Goal: Information Seeking & Learning: Check status

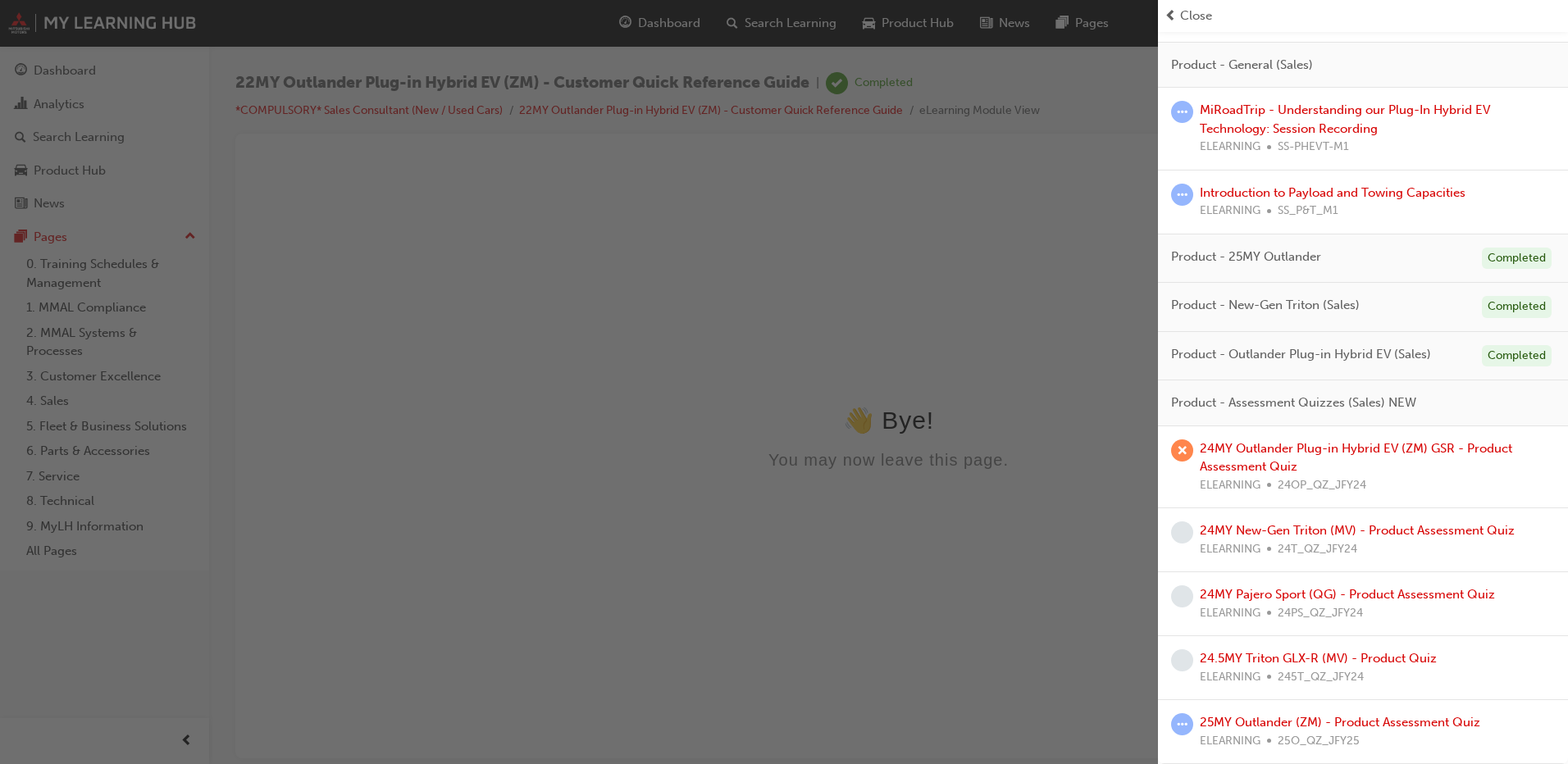
click at [1187, 10] on span "Close" at bounding box center [1196, 16] width 32 height 19
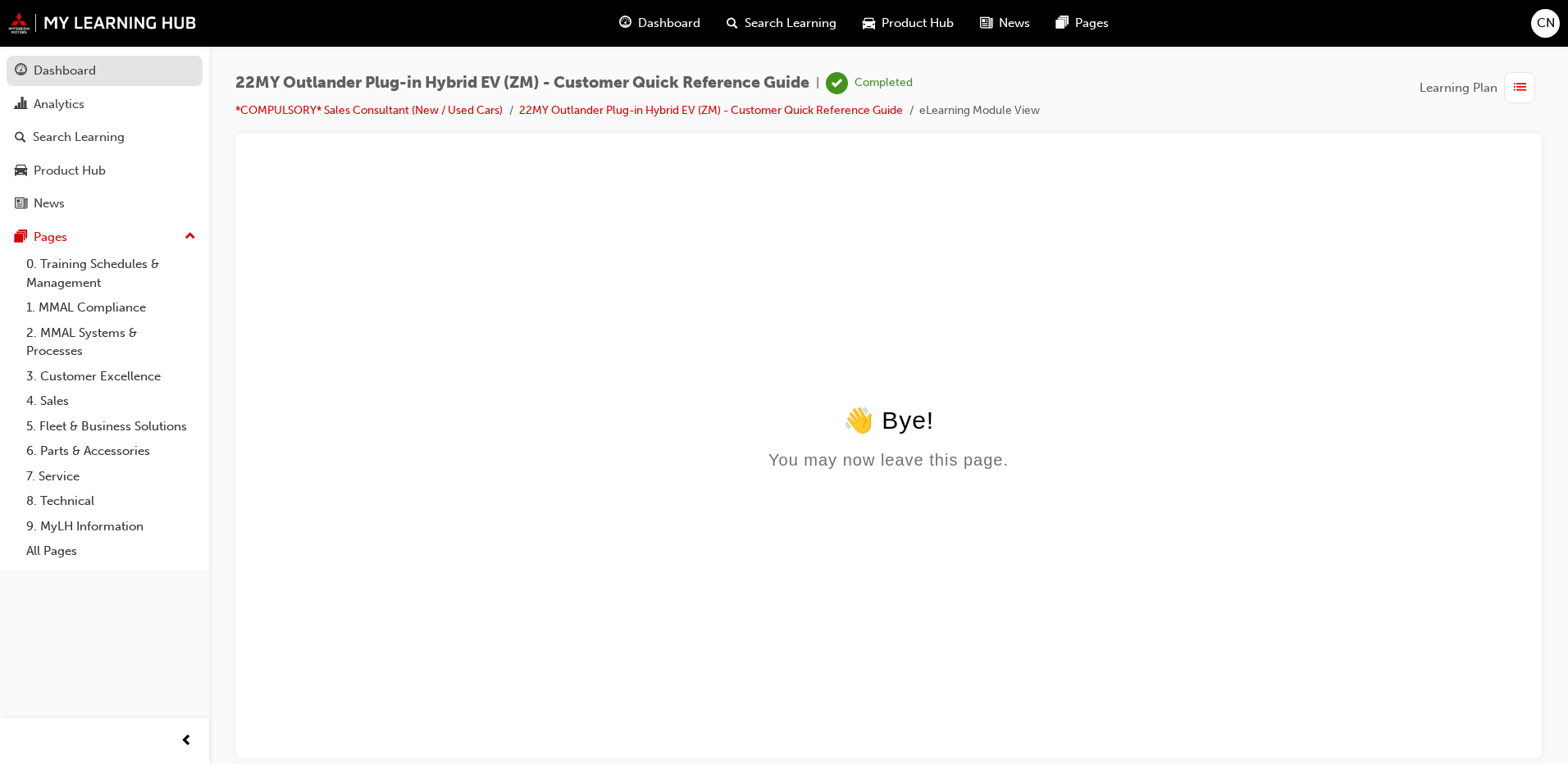
click at [114, 61] on div "Dashboard" at bounding box center [104, 71] width 180 height 20
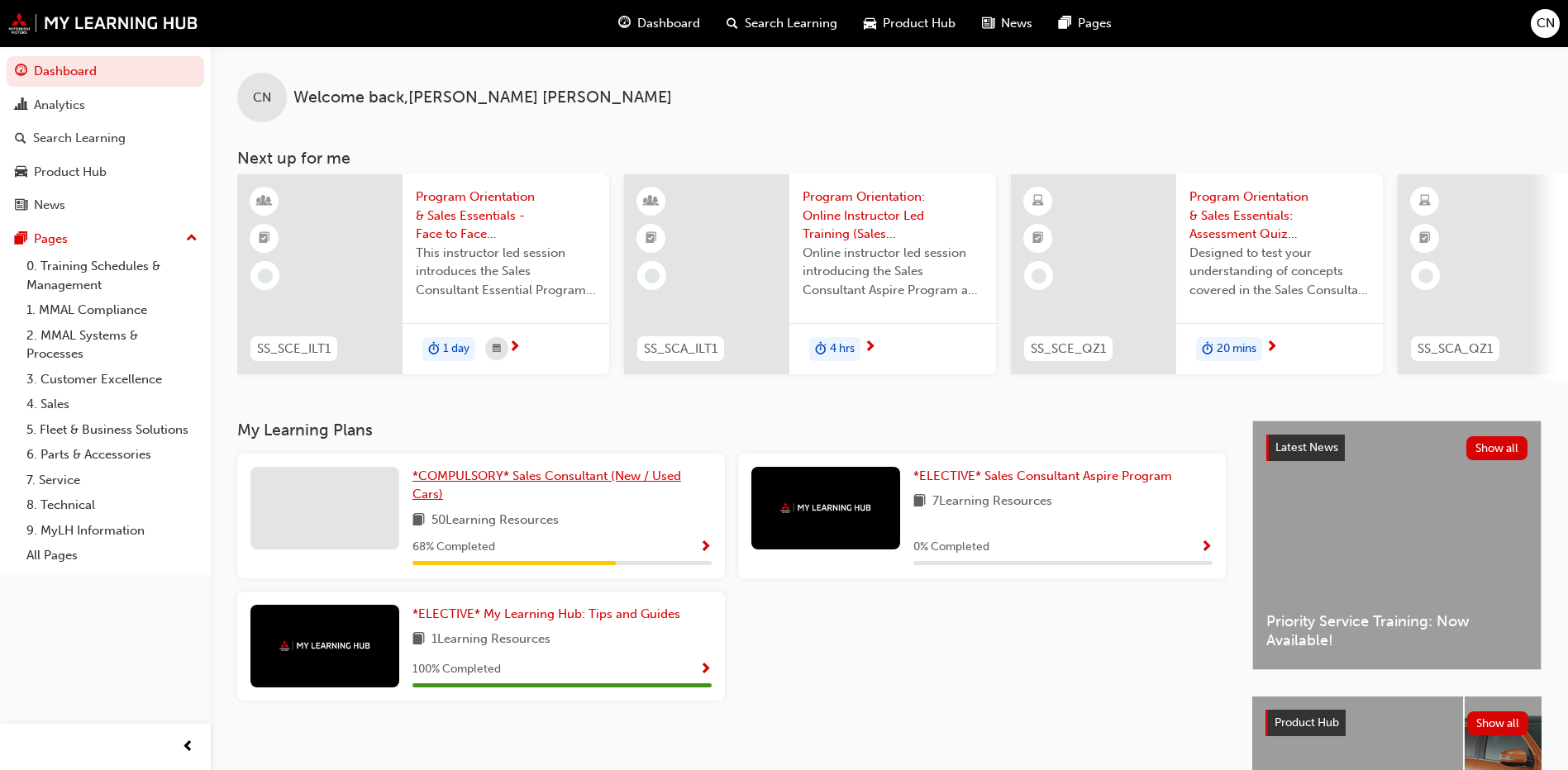
click at [645, 486] on span "*COMPULSORY* Sales Consultant (New / Used Cars)" at bounding box center [547, 485] width 269 height 34
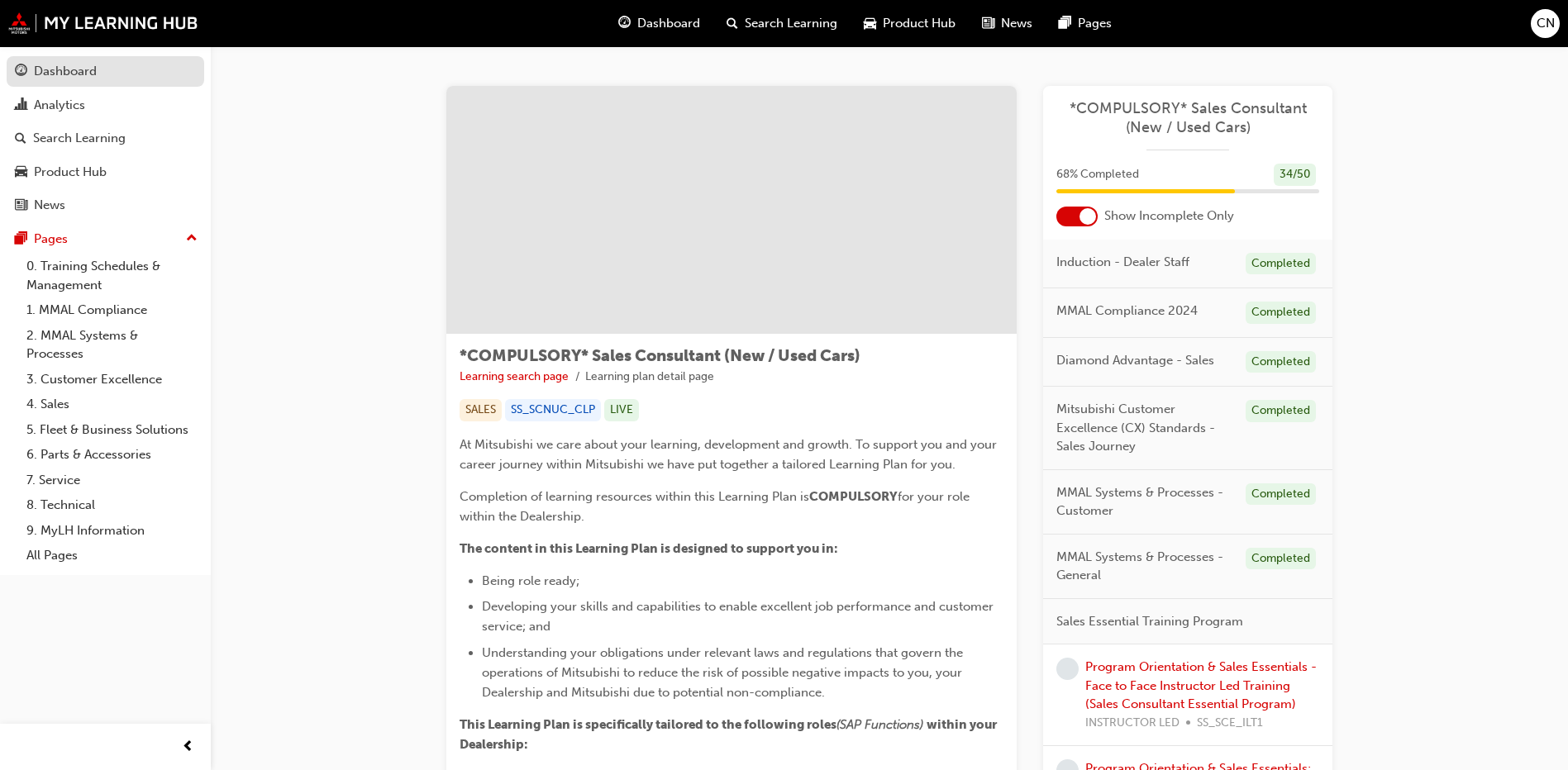
click at [31, 76] on div "Dashboard" at bounding box center [105, 71] width 181 height 21
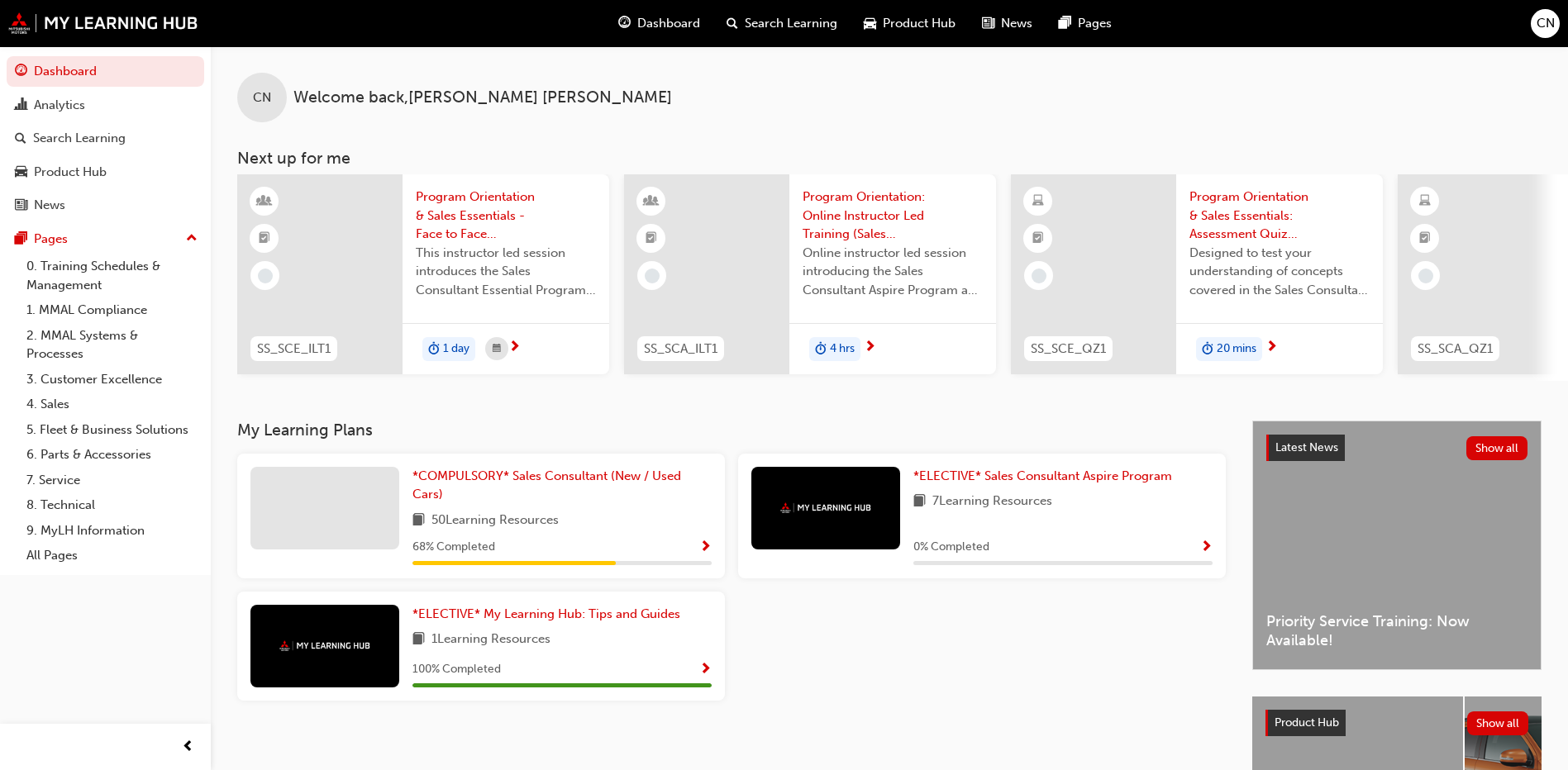
click at [926, 31] on span "Product Hub" at bounding box center [919, 23] width 73 height 19
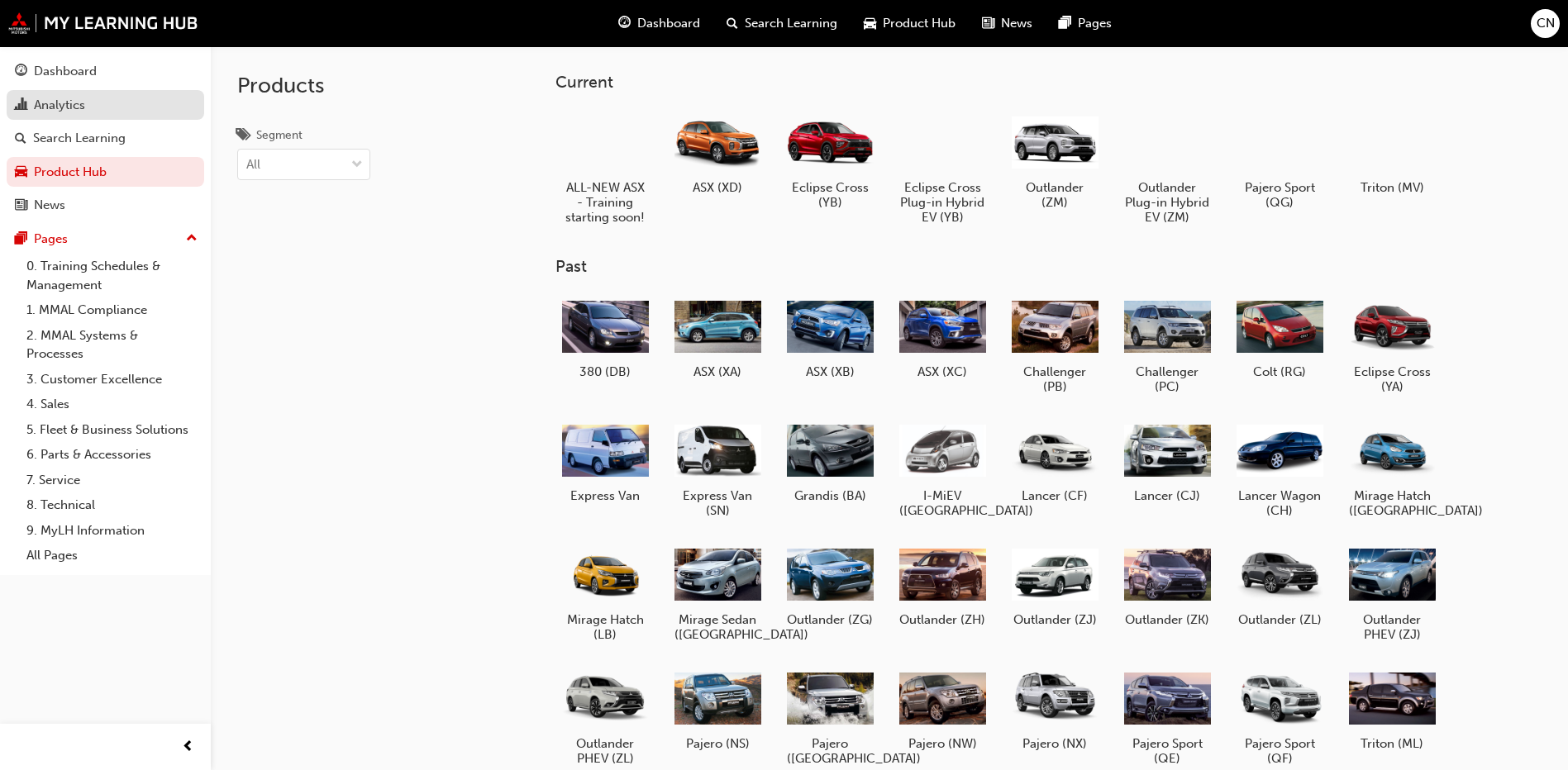
click at [28, 92] on link "Analytics" at bounding box center [106, 106] width 198 height 31
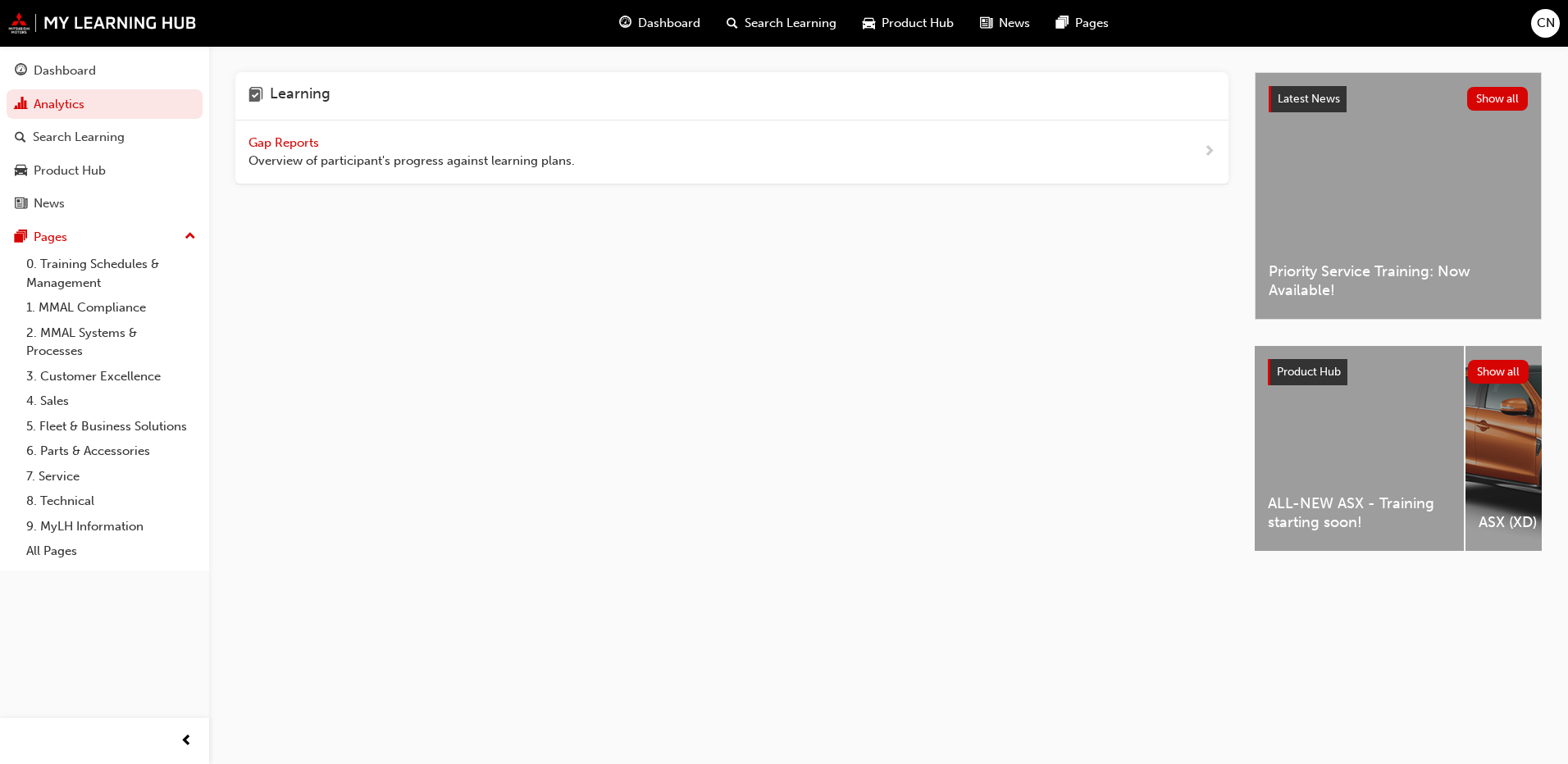
click at [441, 159] on span "Overview of participant's progress against learning plans." at bounding box center [411, 161] width 327 height 19
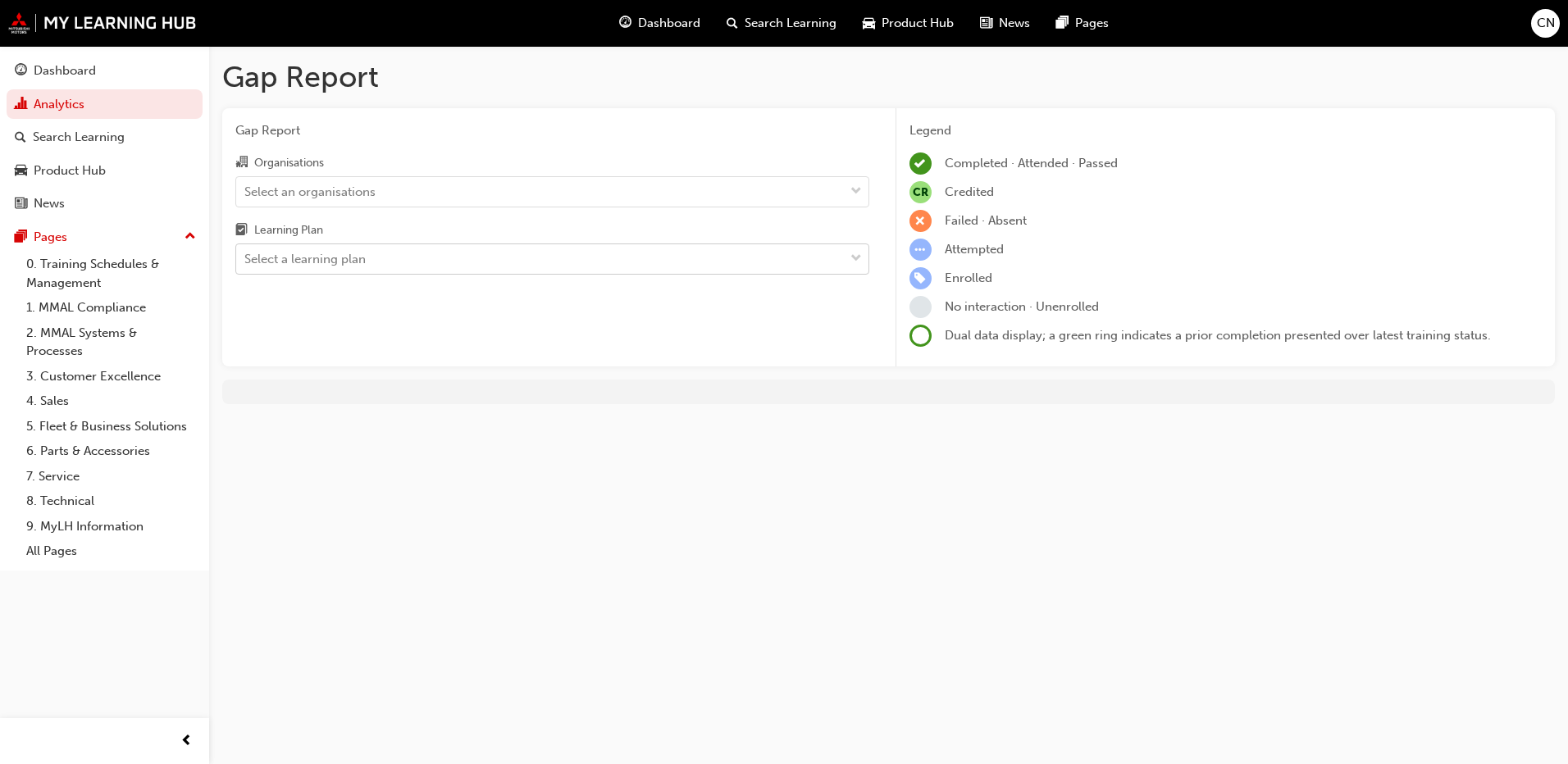
click at [429, 266] on div "Select a learning plan" at bounding box center [540, 260] width 608 height 29
click at [246, 266] on input "Learning Plan Select a learning plan" at bounding box center [246, 258] width 2 height 14
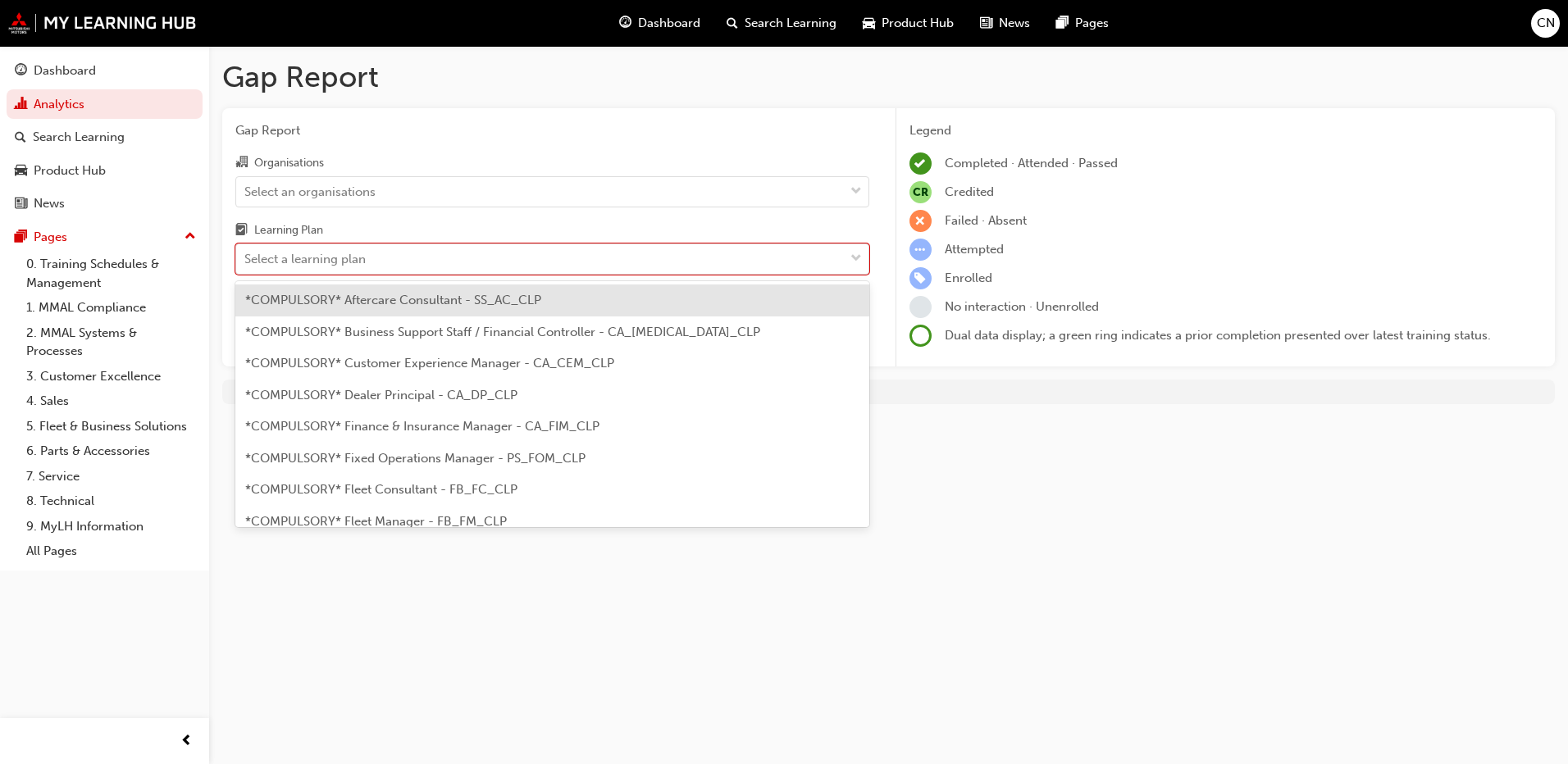
click at [431, 297] on span "*COMPULSORY* Aftercare Consultant - SS_AC_CLP" at bounding box center [393, 299] width 296 height 14
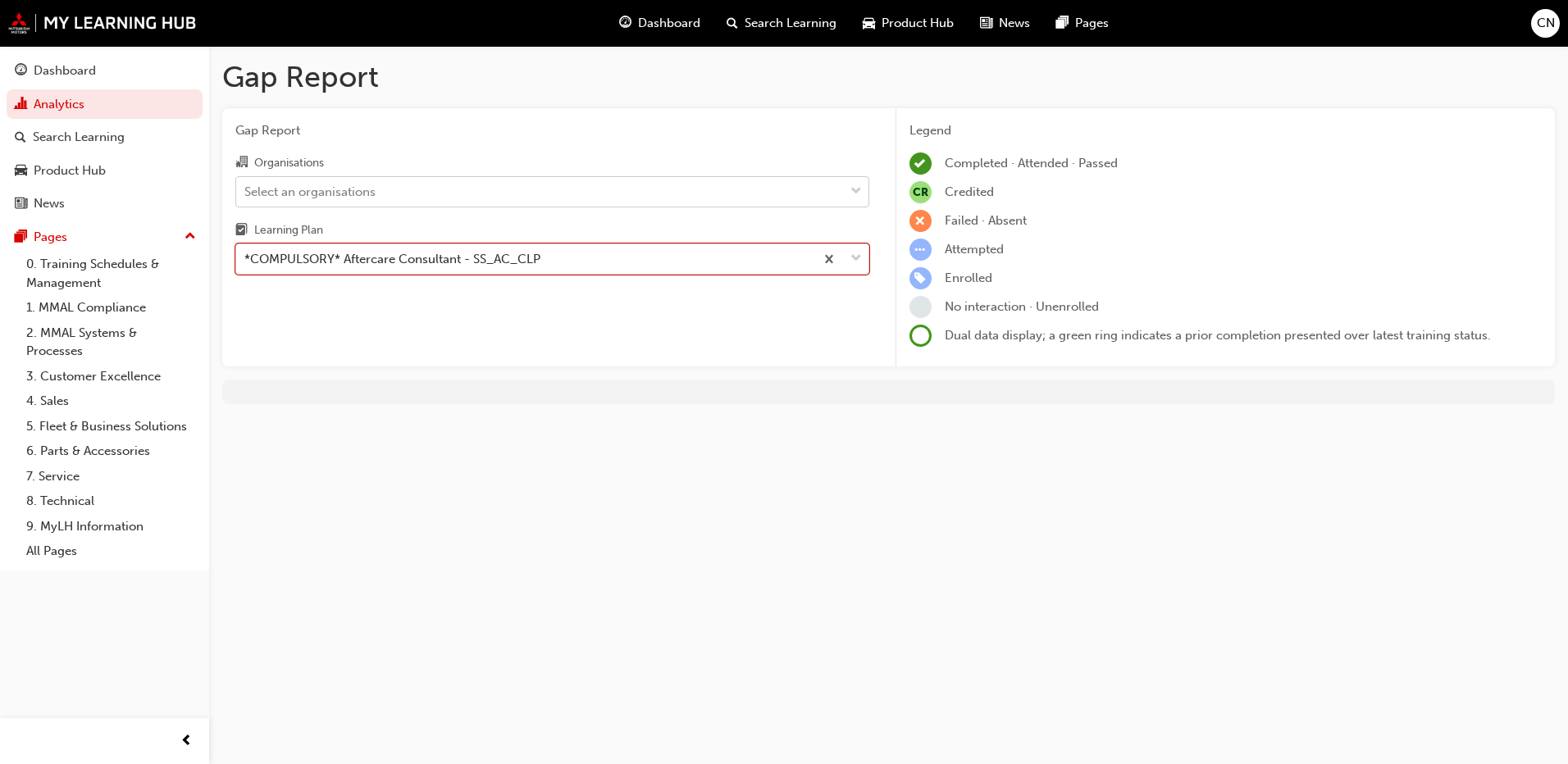
click at [351, 182] on div "Select an organisations" at bounding box center [310, 192] width 131 height 19
click at [246, 183] on input "Organisations Select an organisations" at bounding box center [246, 190] width 2 height 14
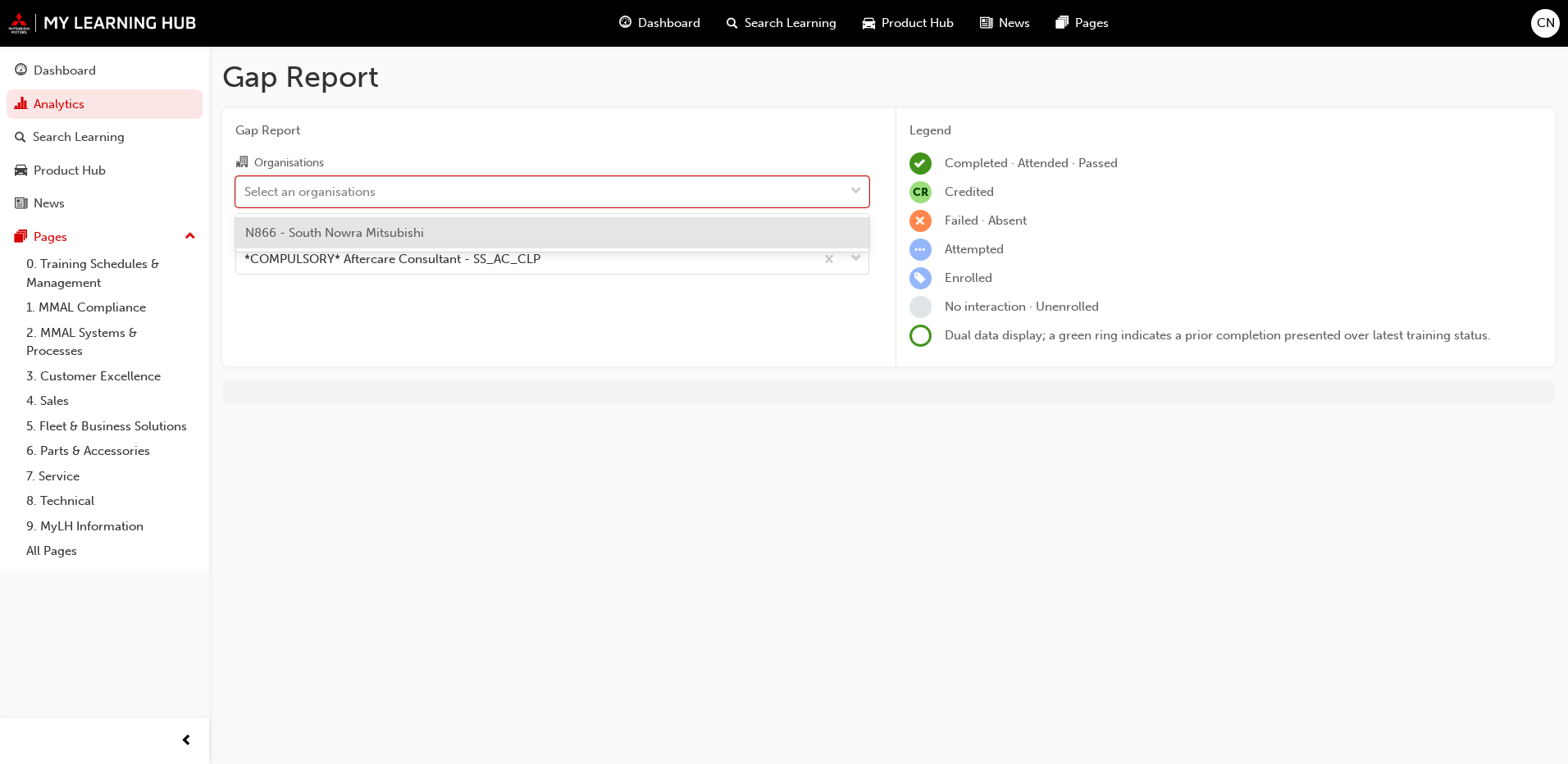
click at [344, 235] on span "N866 - South Nowra Mitsubishi" at bounding box center [335, 232] width 179 height 14
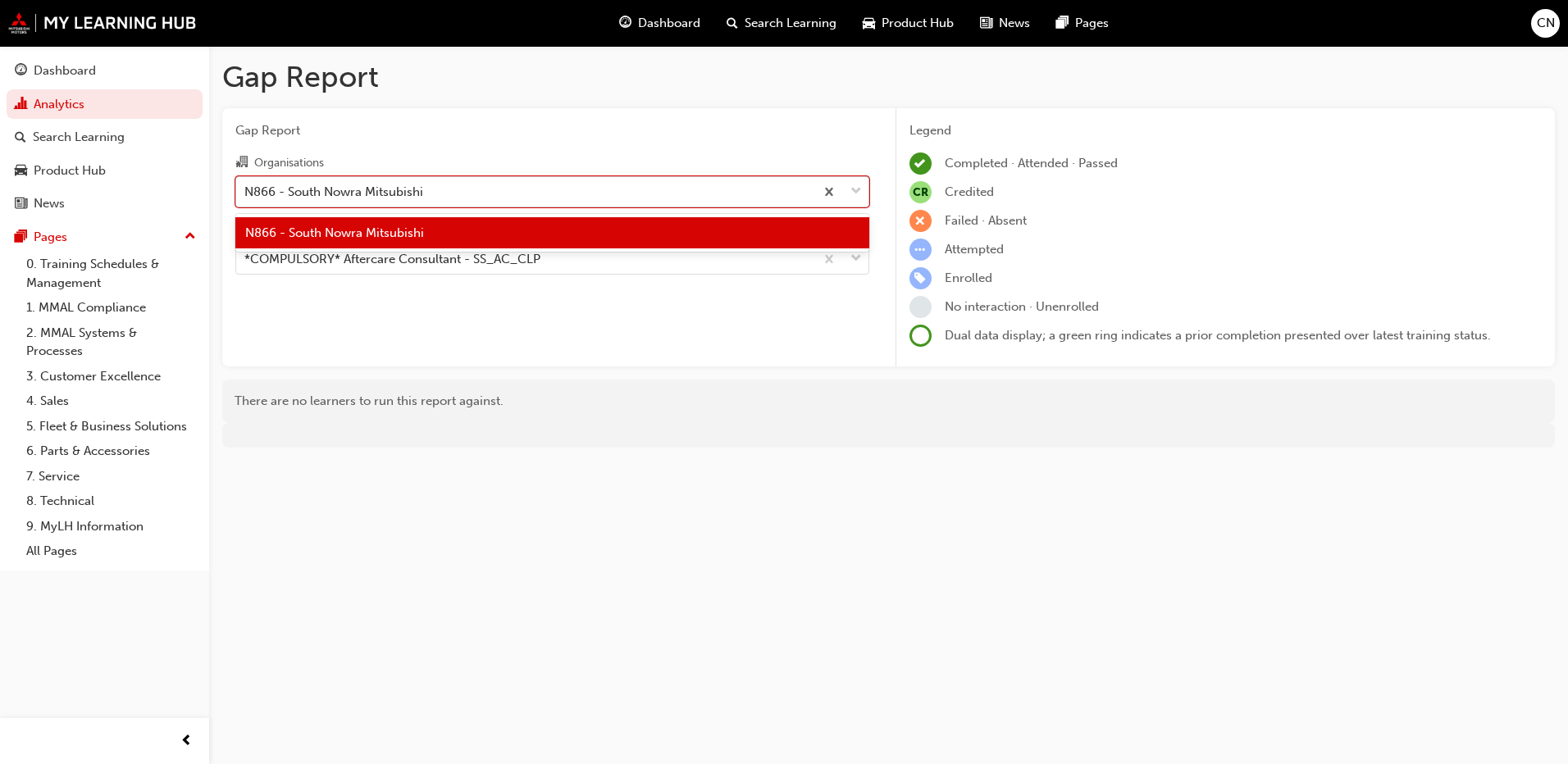
click at [859, 190] on span "down-icon" at bounding box center [855, 192] width 11 height 21
click at [246, 190] on input "Organisations option N866 - South Nowra Mitsubishi, selected. option N866 - Sou…" at bounding box center [246, 190] width 2 height 14
click at [350, 234] on span "N866 - South Nowra Mitsubishi" at bounding box center [335, 232] width 179 height 14
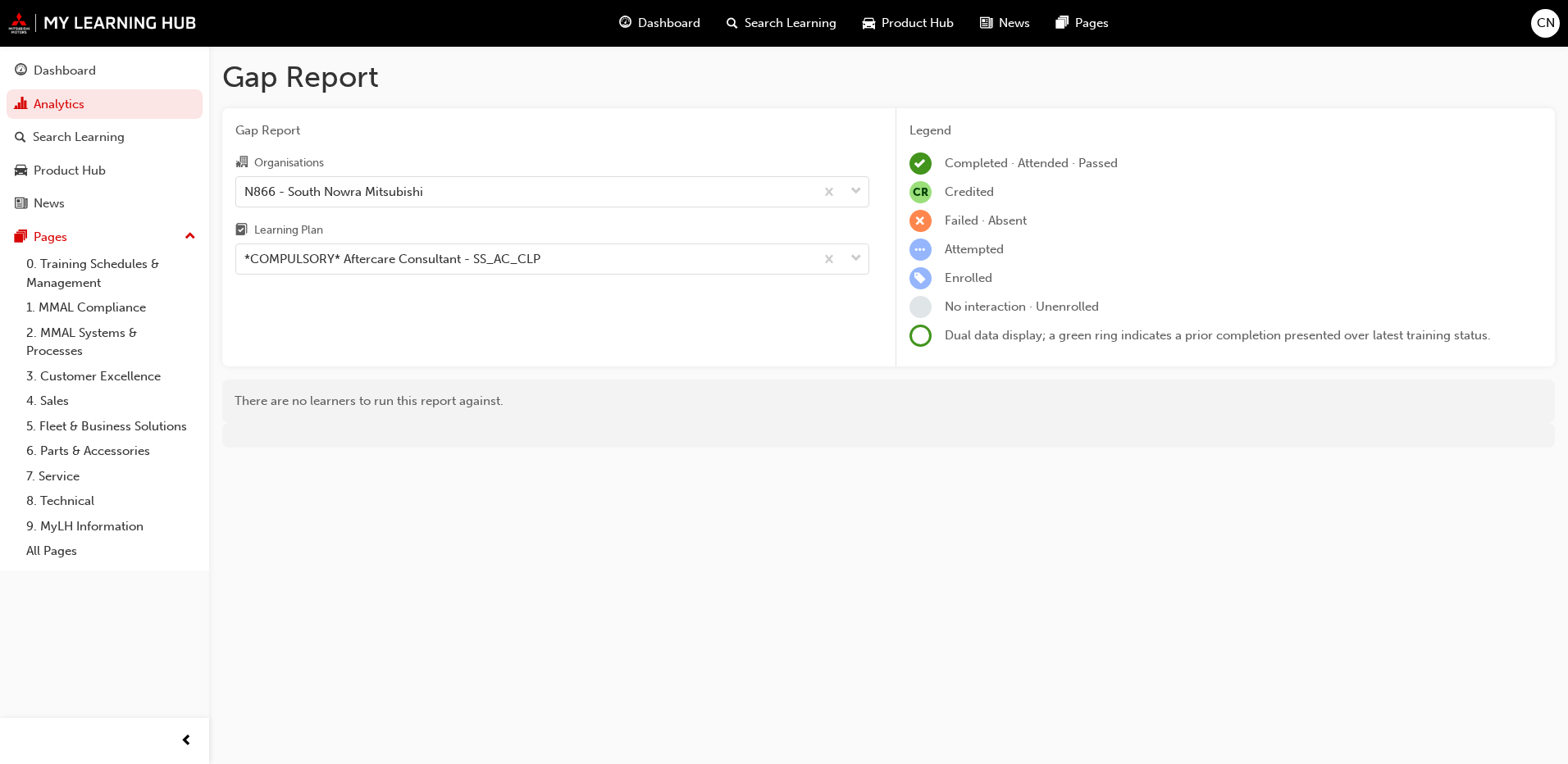
click at [352, 242] on div "Learning Plan" at bounding box center [552, 233] width 634 height 24
click at [246, 252] on input "Learning Plan *COMPULSORY* Aftercare Consultant - SS_AC_CLP" at bounding box center [246, 258] width 2 height 14
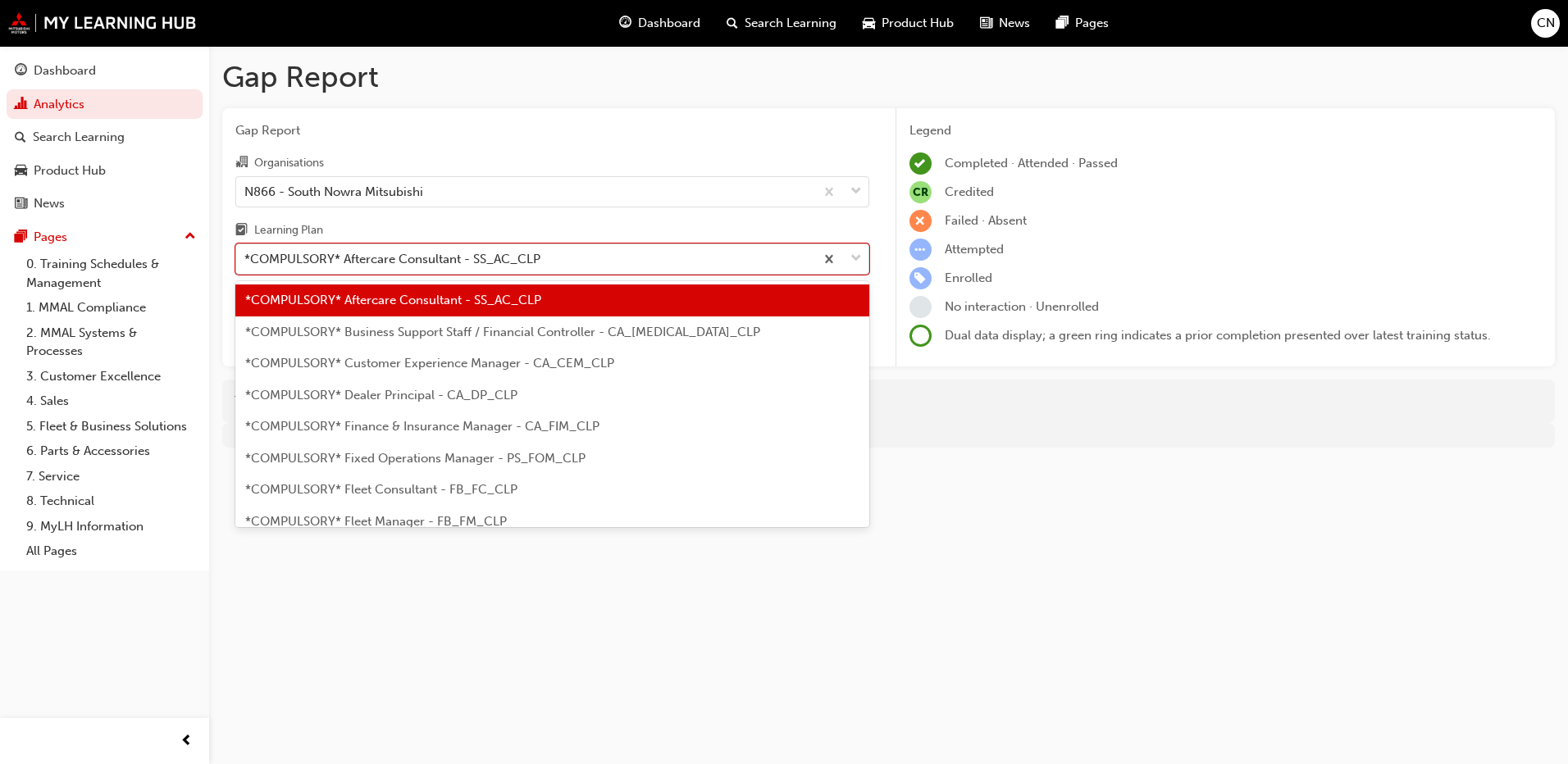
click at [354, 251] on div "*COMPULSORY* Aftercare Consultant - SS_AC_CLP" at bounding box center [392, 259] width 296 height 19
click at [246, 252] on input "Learning Plan option *COMPULSORY* Aftercare Consultant - SS_AC_CLP, selected. o…" at bounding box center [246, 258] width 2 height 14
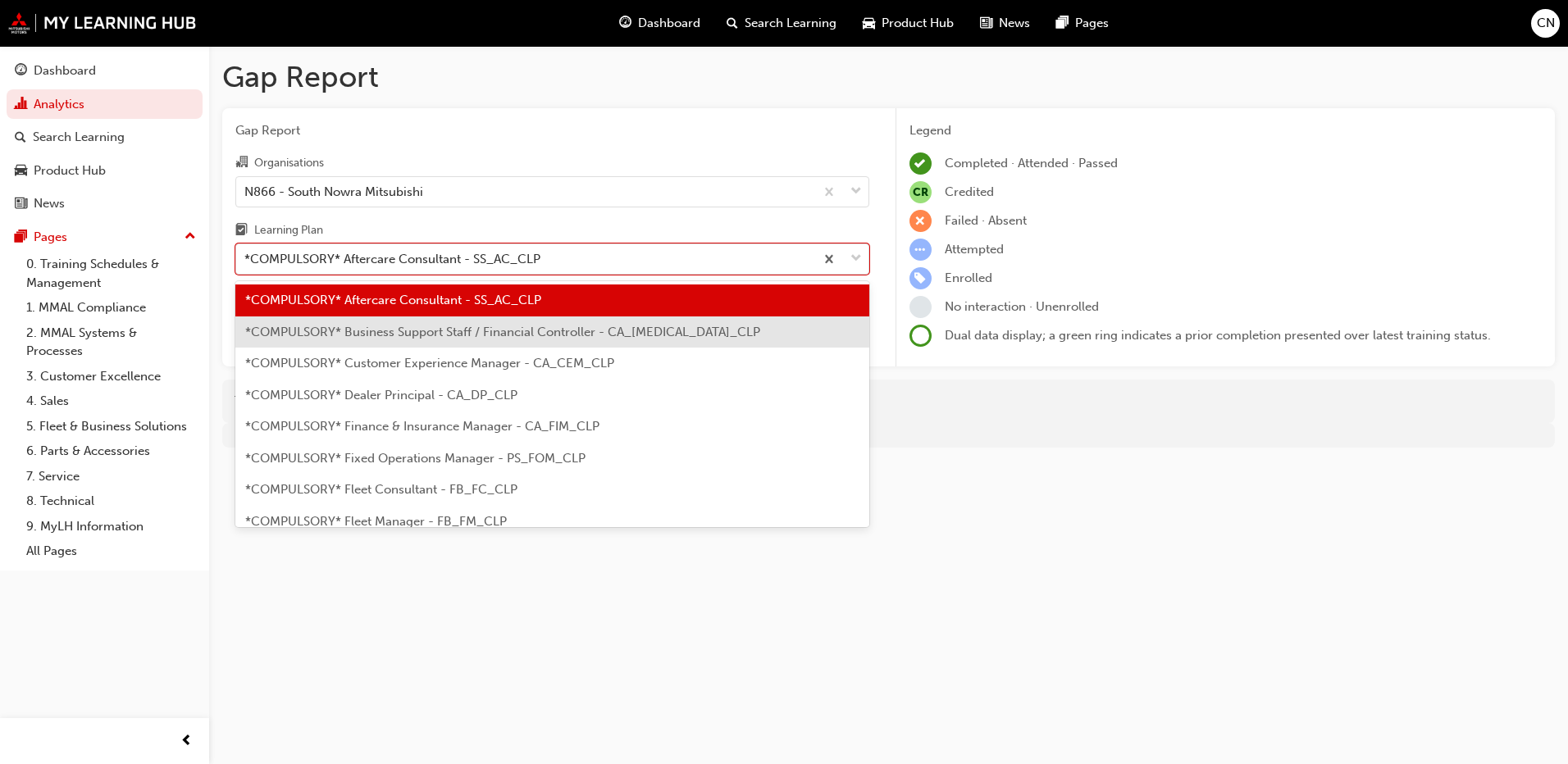
click at [374, 333] on span "*COMPULSORY* Business Support Staff / Financial Controller - CA_[MEDICAL_DATA]_…" at bounding box center [503, 332] width 515 height 14
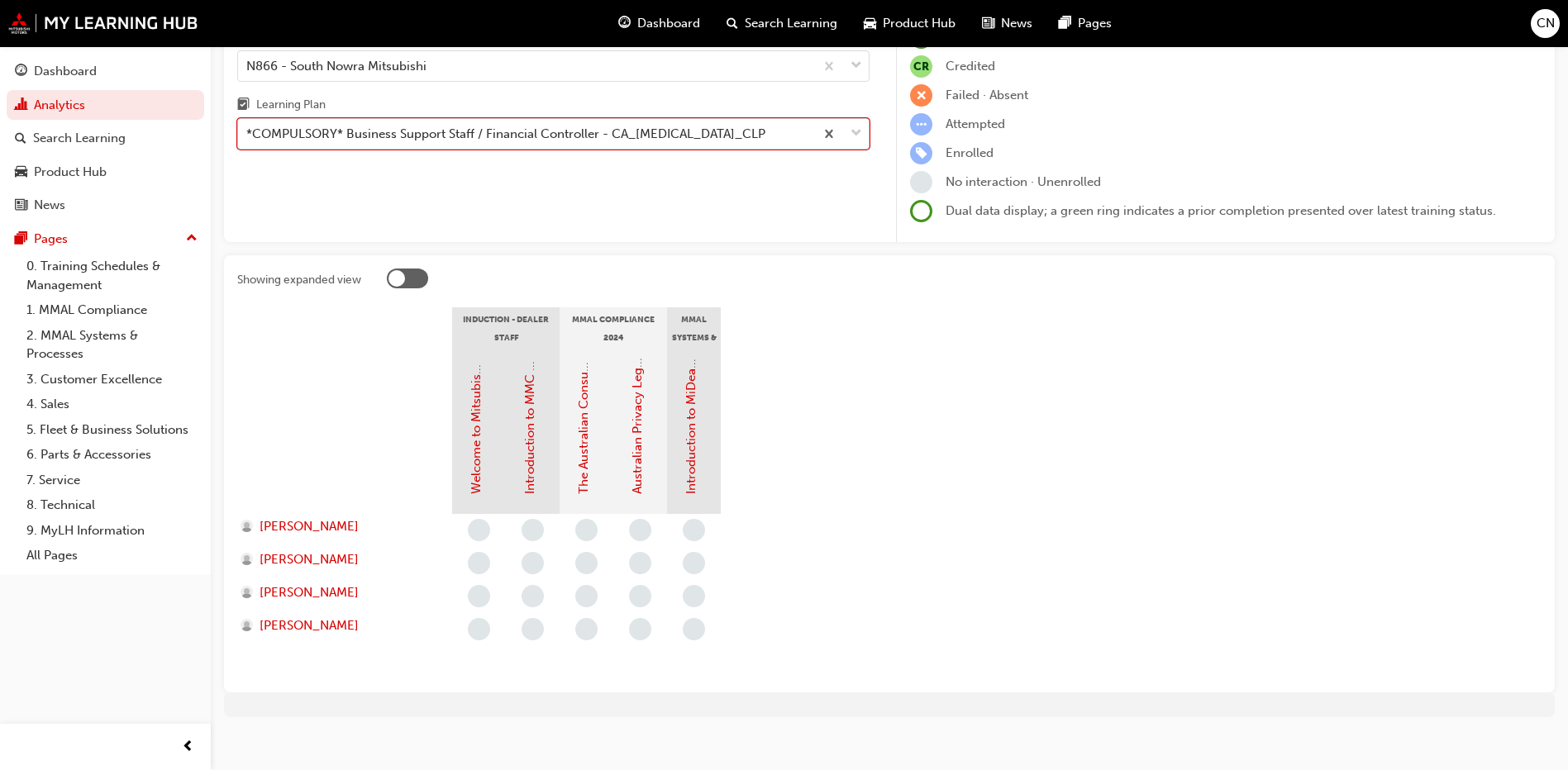
scroll to position [142, 0]
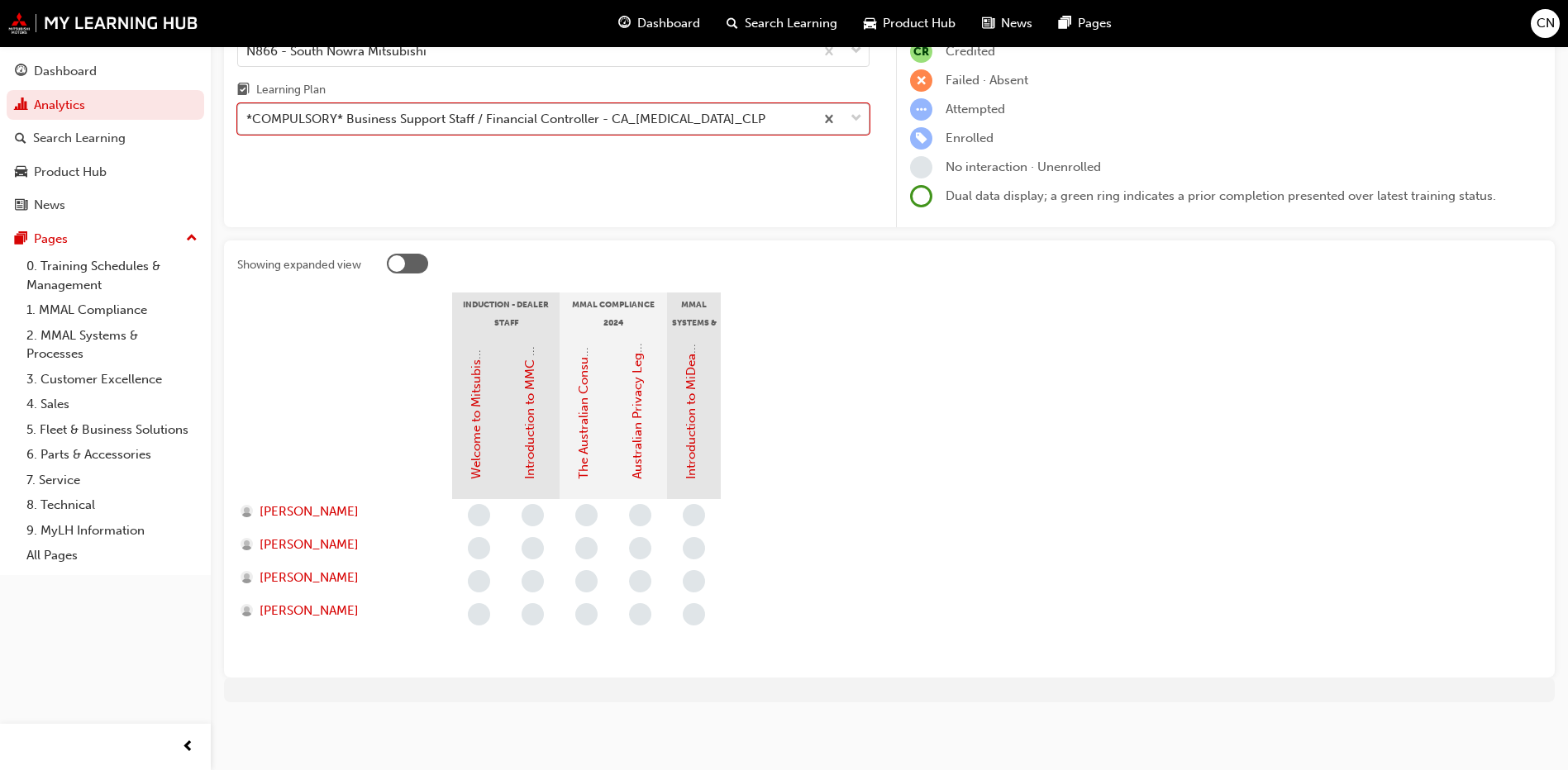
click at [327, 127] on div "*COMPULSORY* Business Support Staff / Financial Controller - CA_[MEDICAL_DATA]_…" at bounding box center [506, 119] width 519 height 19
click at [248, 125] on input "Learning Plan option *COMPULSORY* Business Support Staff / Financial Controller…" at bounding box center [248, 119] width 2 height 14
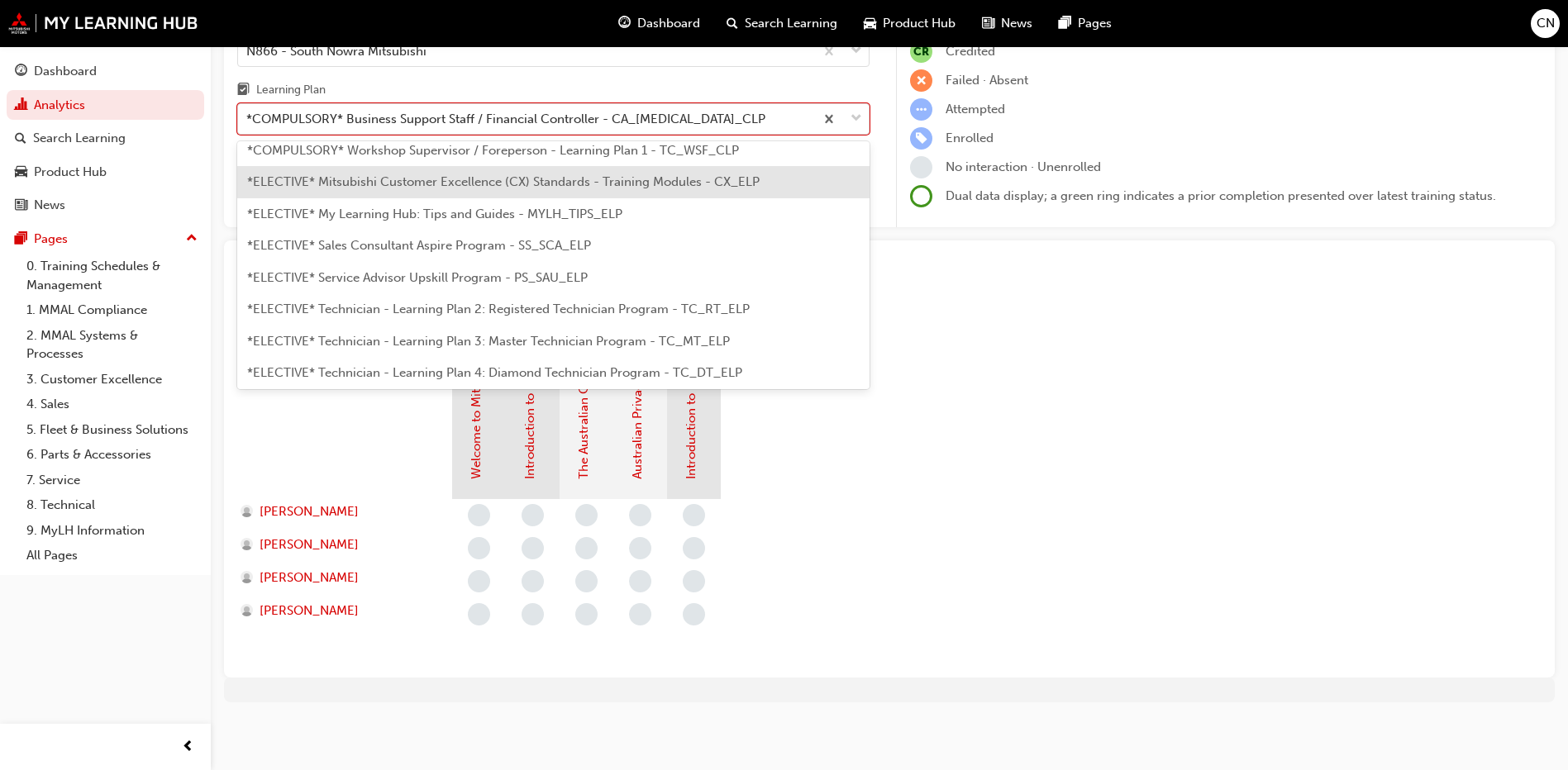
scroll to position [810, 0]
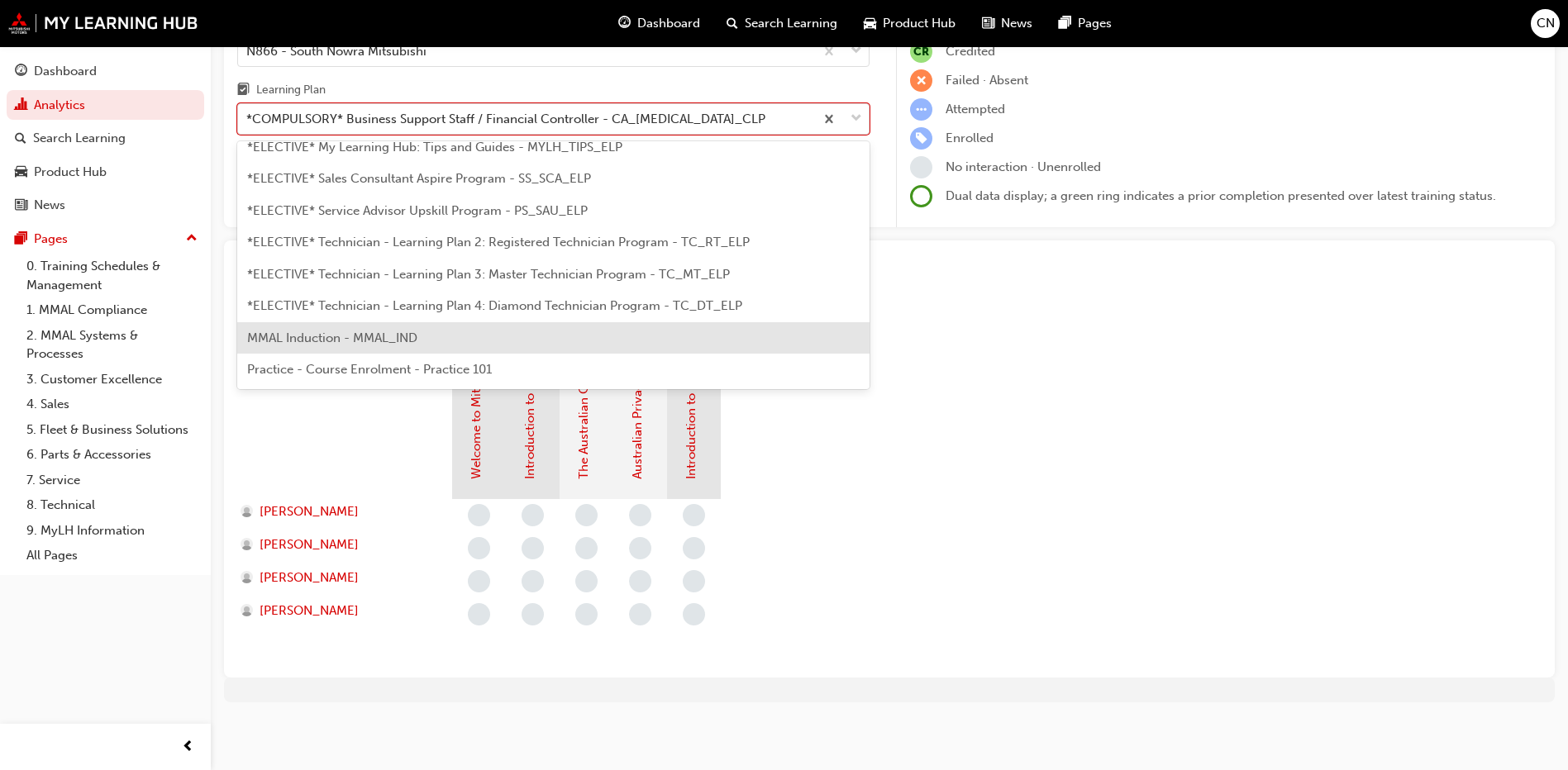
click at [448, 333] on div "MMAL Induction - MMAL_IND" at bounding box center [554, 339] width 633 height 33
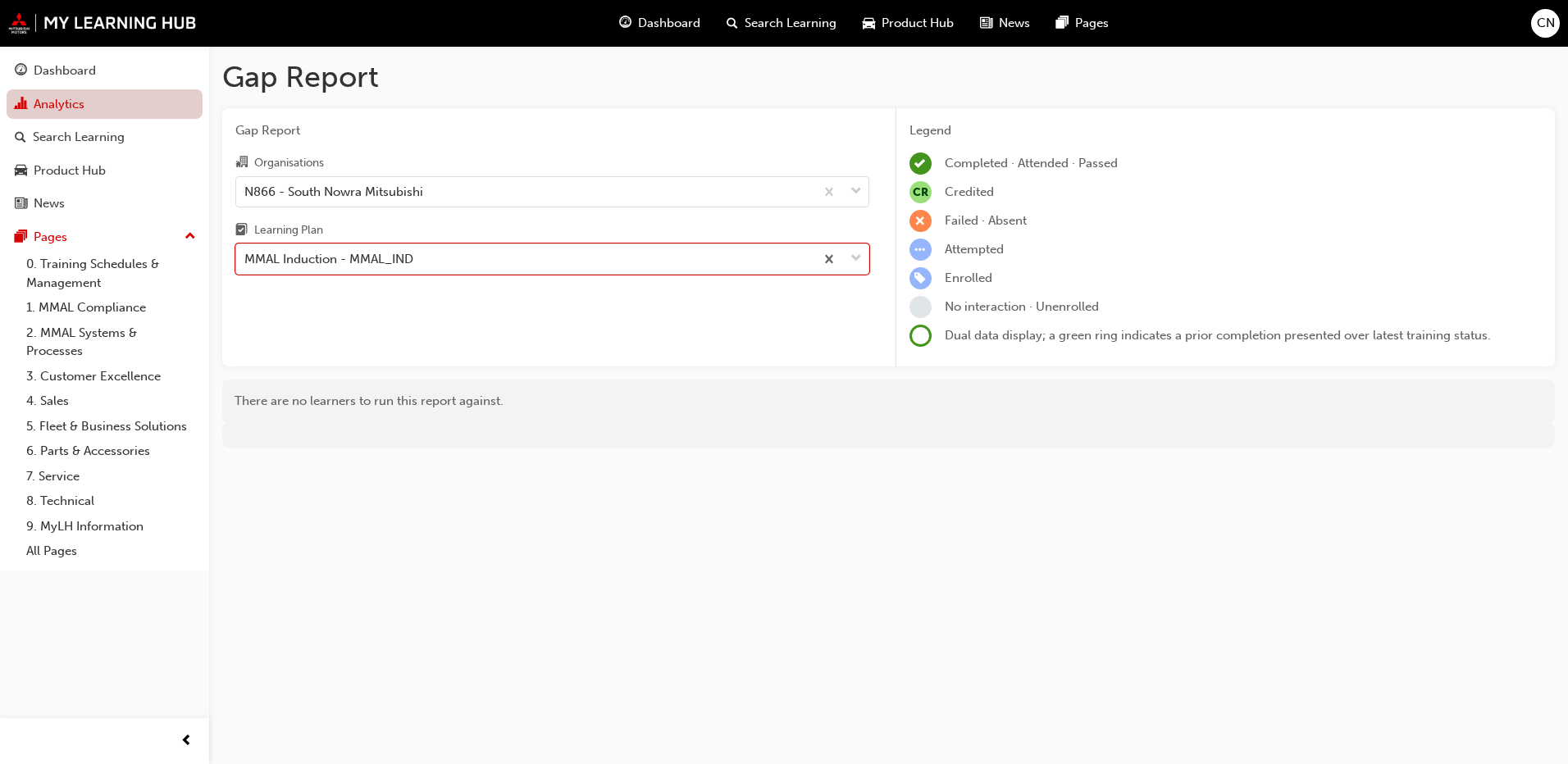
click at [90, 100] on link "Analytics" at bounding box center [105, 105] width 196 height 31
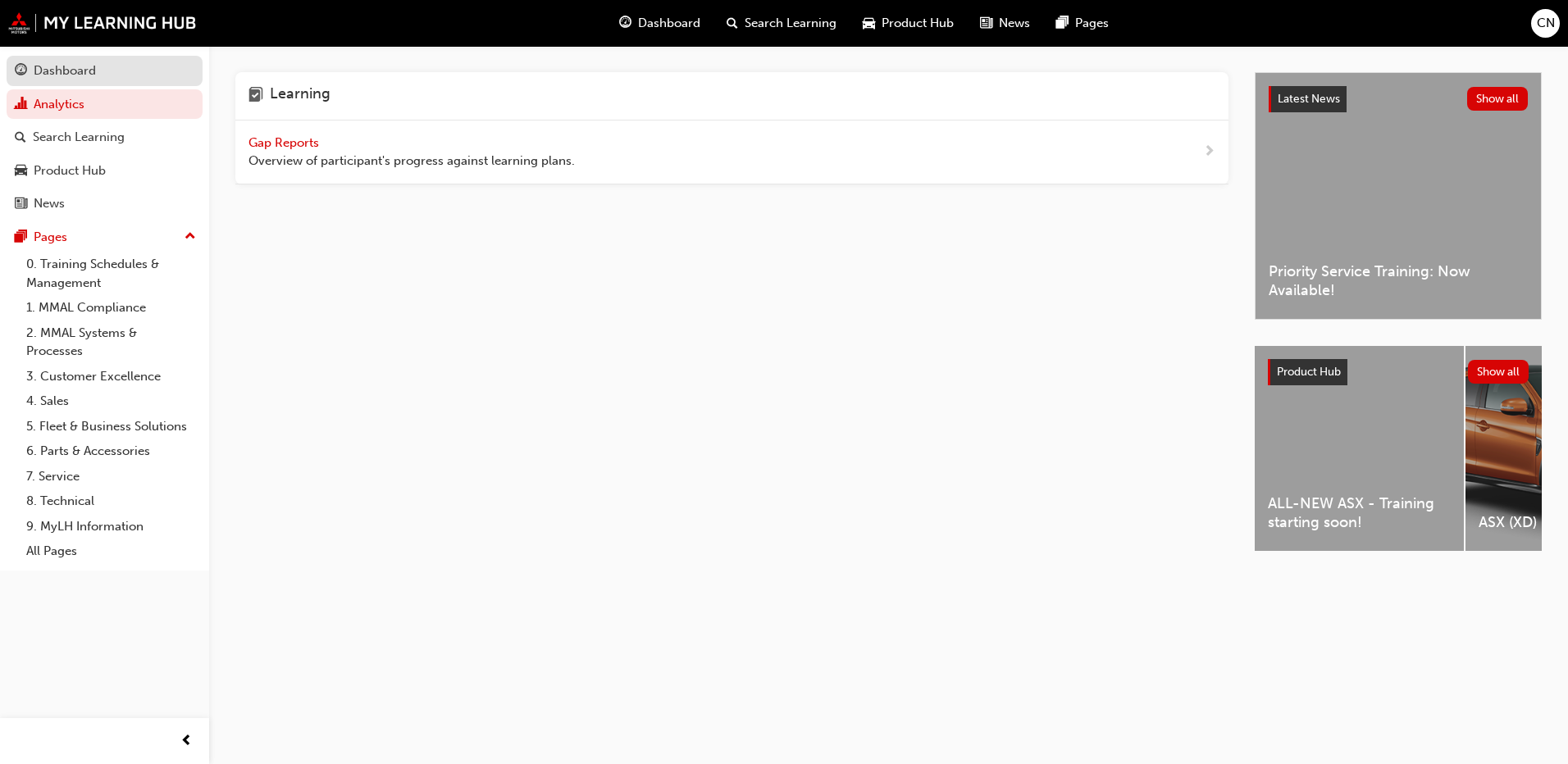
click at [57, 73] on div "Dashboard" at bounding box center [64, 71] width 62 height 19
